Goal: Information Seeking & Learning: Find specific page/section

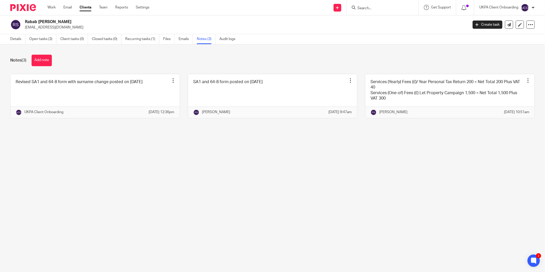
click at [365, 9] on input "Search" at bounding box center [380, 8] width 46 height 5
type input "gomba"
click at [407, 6] on button "reset" at bounding box center [408, 6] width 5 height 5
click at [371, 10] on input "Search" at bounding box center [380, 8] width 46 height 5
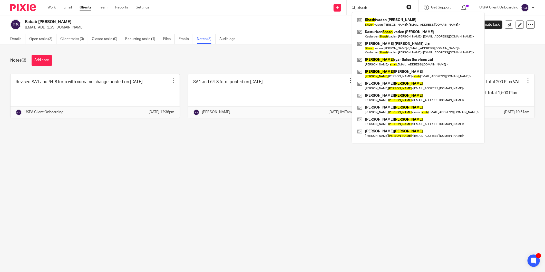
type input "shash"
click at [363, 202] on main "Rabab Fatima Sharif nadeemahmed4142@gmail.com Create task Update from Companies…" at bounding box center [272, 136] width 545 height 272
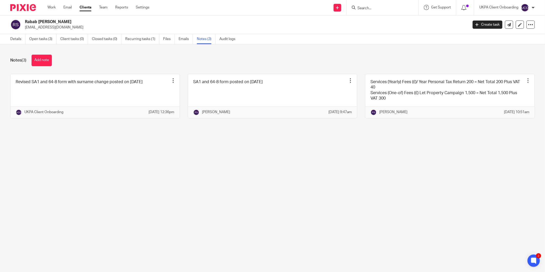
click at [383, 8] on input "Search" at bounding box center [380, 8] width 46 height 5
paste input "+44 7537 133175"
click at [386, 8] on input "+44 7537 133175" at bounding box center [377, 8] width 46 height 5
click at [374, 8] on input "+44 7537 133175" at bounding box center [380, 8] width 46 height 5
click at [364, 7] on input "+44 7537133175" at bounding box center [380, 8] width 46 height 5
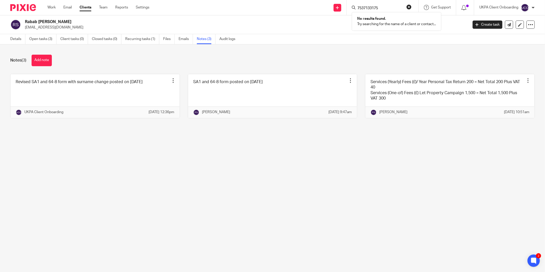
type input "7537133175"
click at [385, 50] on div "Notes (3) Add note Revised SA1 and 64-8 form with surname change posted on 18th…" at bounding box center [272, 90] width 545 height 92
click at [369, 6] on input "Search" at bounding box center [380, 8] width 46 height 5
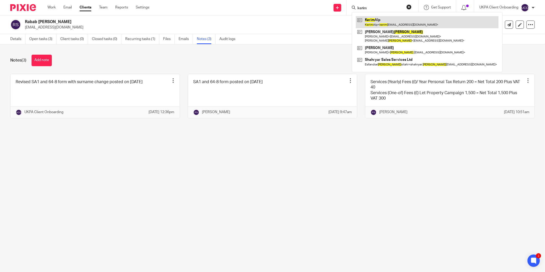
type input "kerim"
click at [385, 22] on link at bounding box center [427, 22] width 143 height 12
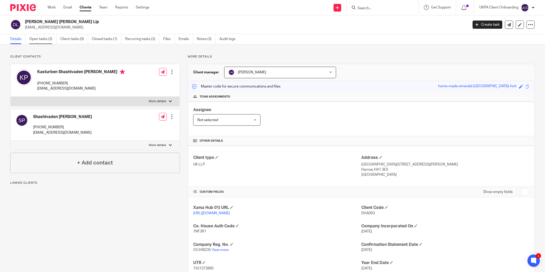
click at [47, 35] on link "Open tasks (2)" at bounding box center [42, 39] width 27 height 10
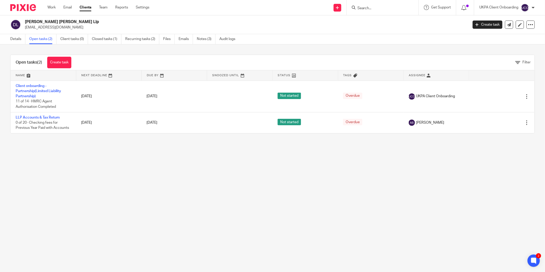
click at [44, 28] on p "[EMAIL_ADDRESS][DOMAIN_NAME]" at bounding box center [245, 27] width 440 height 5
click at [44, 28] on p "dhanyasampati@gmail.com" at bounding box center [245, 27] width 440 height 5
copy main "dhanyasampati@gmail.com Create task Update from Companies House Export data Mer…"
click at [17, 42] on link "Details" at bounding box center [17, 39] width 15 height 10
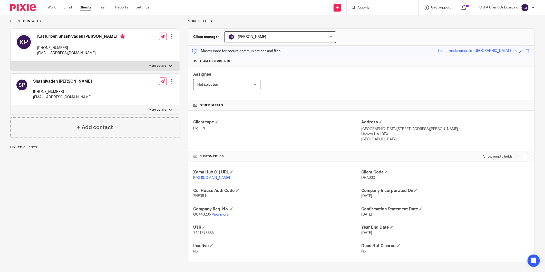
scroll to position [36, 0]
click at [216, 216] on link "View more" at bounding box center [220, 214] width 17 height 4
click at [369, 9] on input "Search" at bounding box center [380, 8] width 46 height 5
paste input "tony_hosmer@yahoo.co.uk"
click at [399, 7] on input "tony_hosmer@yahoo.co.uk" at bounding box center [380, 8] width 46 height 5
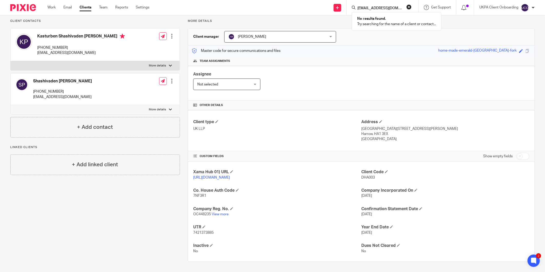
click at [387, 7] on input "tony_hosmer@yahoo.co.uk" at bounding box center [380, 8] width 46 height 5
type input "tony_hosmer@yahoo.co.uk"
click at [386, 12] on div "No results found. Try searching for the name of a client or contact..." at bounding box center [397, 21] width 90 height 19
click at [389, 8] on input "tony_hosmer@yahoo.co.uk" at bounding box center [380, 8] width 46 height 5
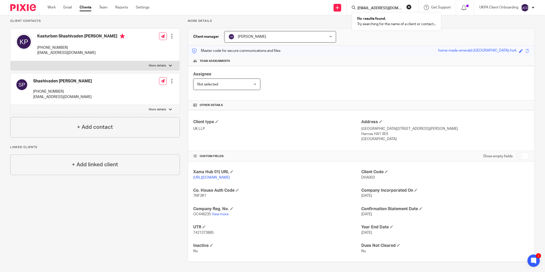
click at [389, 8] on input "tony_hosmer@yahoo.co.uk" at bounding box center [380, 8] width 46 height 5
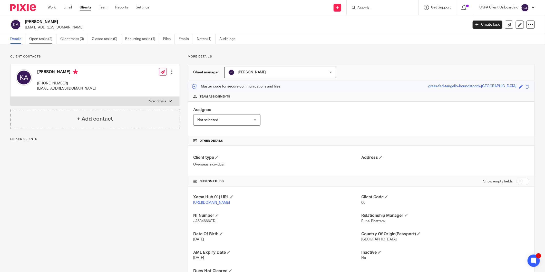
click at [34, 39] on link "Open tasks (2)" at bounding box center [42, 39] width 27 height 10
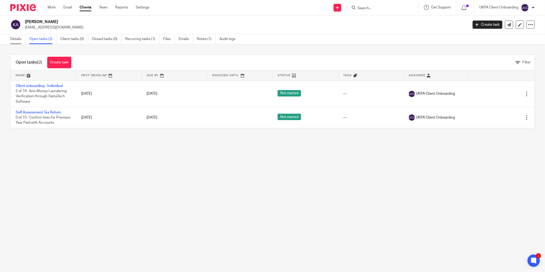
click at [15, 39] on link "Details" at bounding box center [17, 39] width 15 height 10
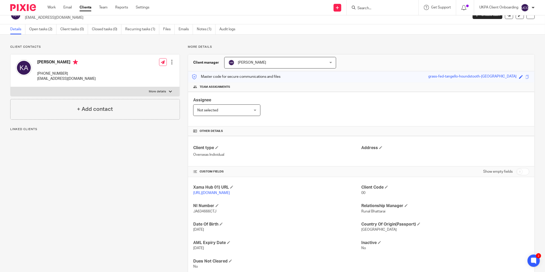
scroll to position [26, 0]
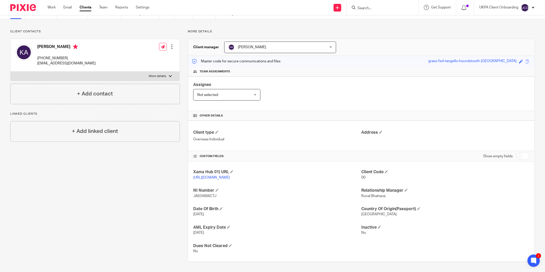
click at [365, 8] on input "Search" at bounding box center [380, 8] width 46 height 5
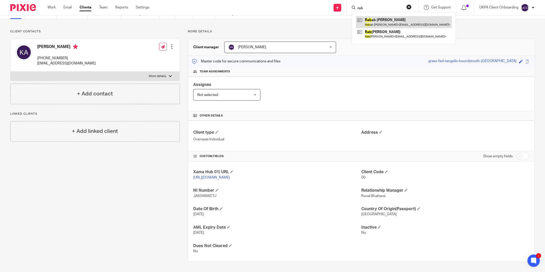
type input "rab"
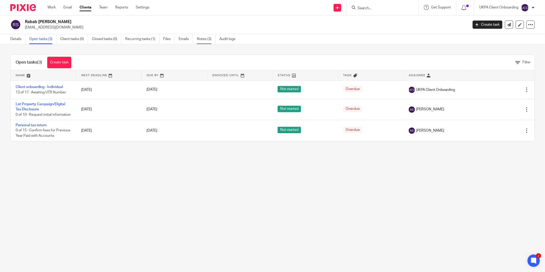
click at [205, 39] on link "Notes (3)" at bounding box center [206, 39] width 19 height 10
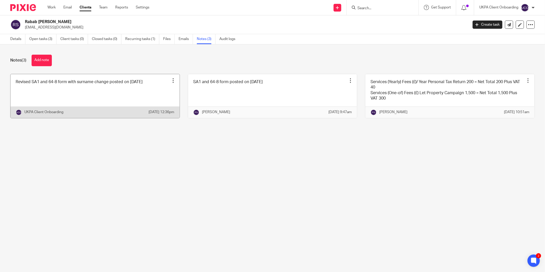
click at [141, 85] on link at bounding box center [95, 96] width 169 height 44
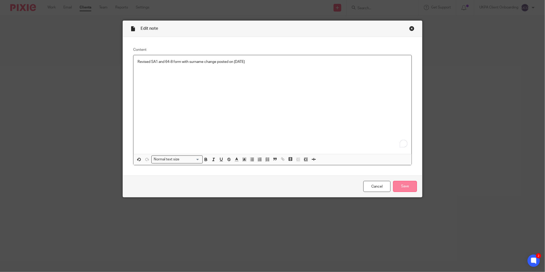
click at [404, 189] on input "Save" at bounding box center [405, 186] width 24 height 11
